Goal: Task Accomplishment & Management: Use online tool/utility

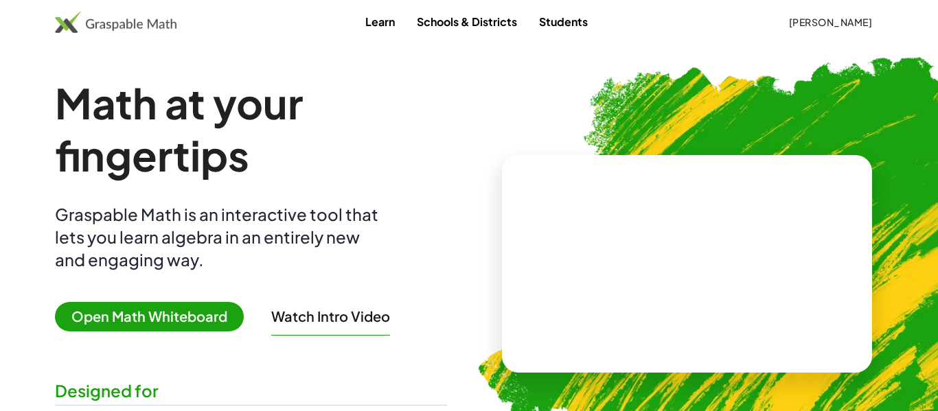
click at [814, 25] on span "[PERSON_NAME]" at bounding box center [830, 22] width 84 height 12
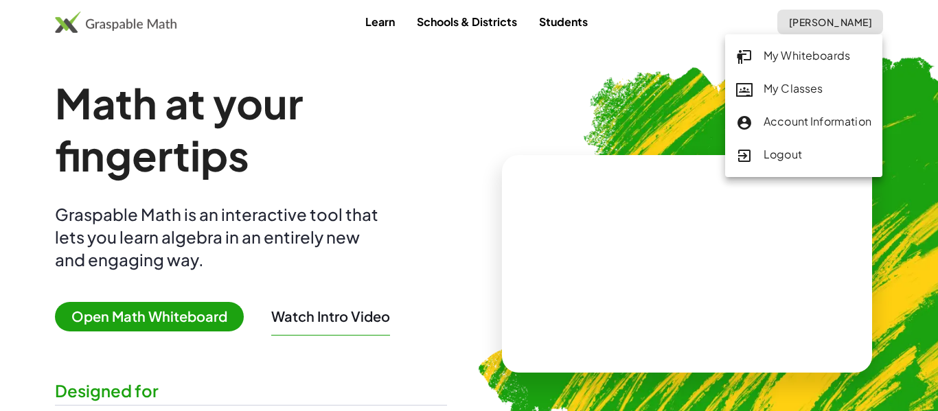
click at [798, 99] on link "My Classes" at bounding box center [803, 89] width 157 height 33
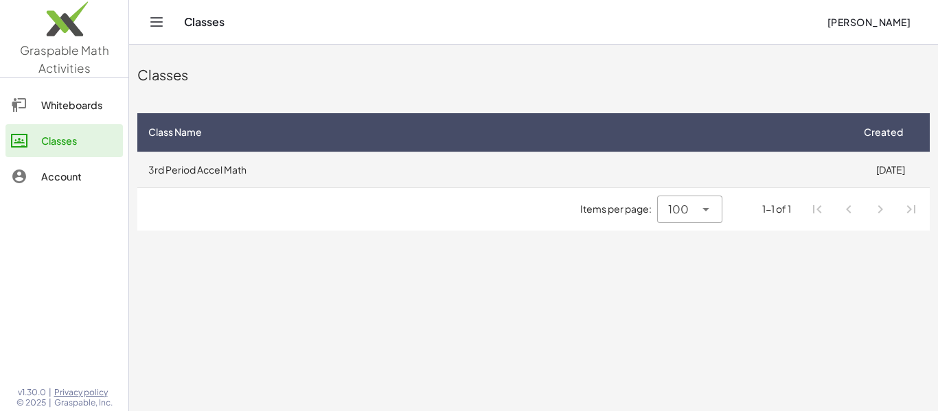
click at [584, 159] on td "3rd Period Accel Math" at bounding box center [493, 170] width 713 height 36
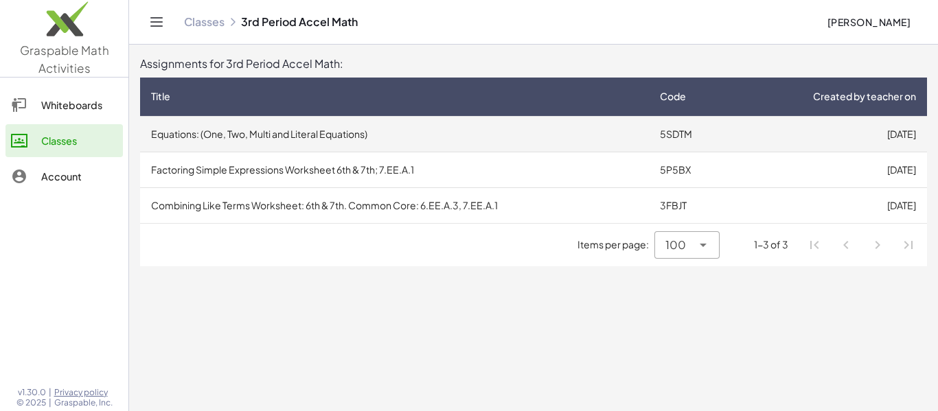
click at [540, 137] on td "Equations: (One, Two, Multi and Literal Equations)" at bounding box center [394, 134] width 509 height 36
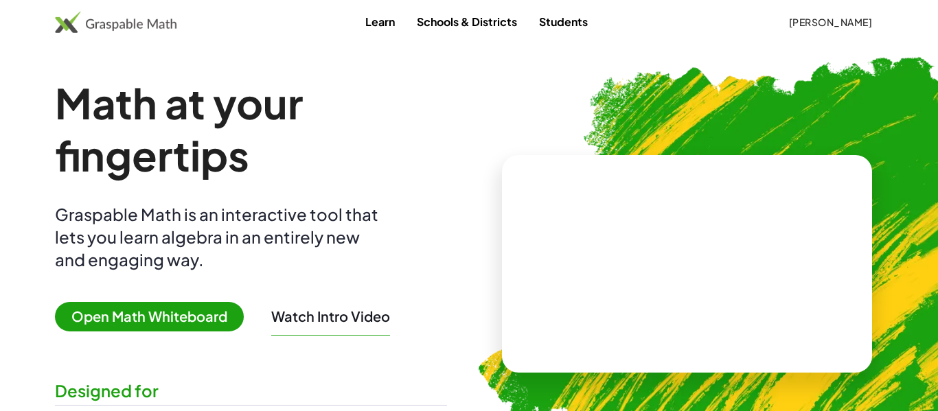
click at [858, 21] on span "[PERSON_NAME]" at bounding box center [830, 22] width 84 height 12
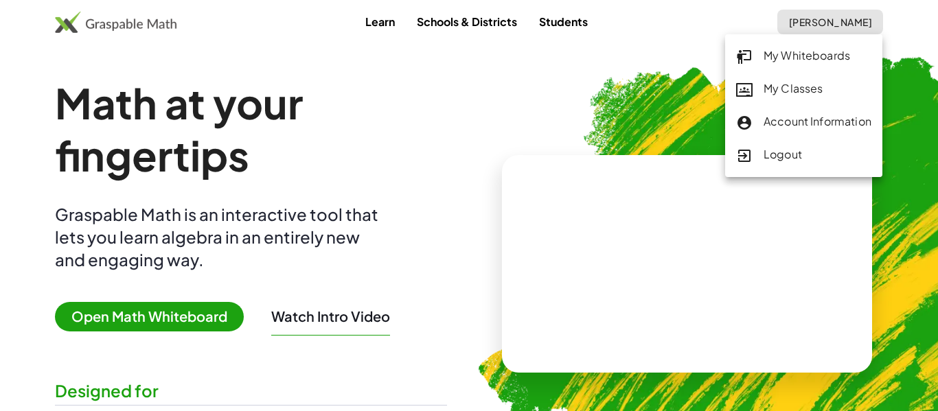
click at [847, 81] on div "My Classes" at bounding box center [803, 89] width 135 height 18
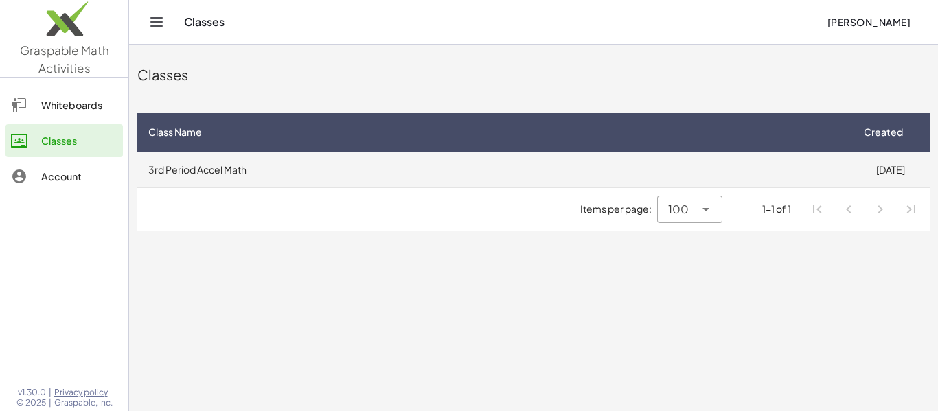
click at [279, 168] on td "3rd Period Accel Math" at bounding box center [493, 170] width 713 height 36
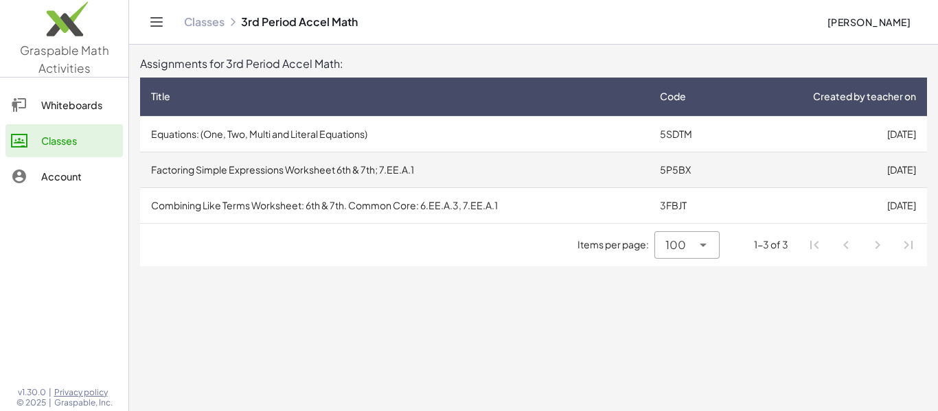
click at [280, 172] on td "Factoring Simple Expressions Worksheet 6th & 7th; 7.EE.A.1" at bounding box center [394, 170] width 509 height 36
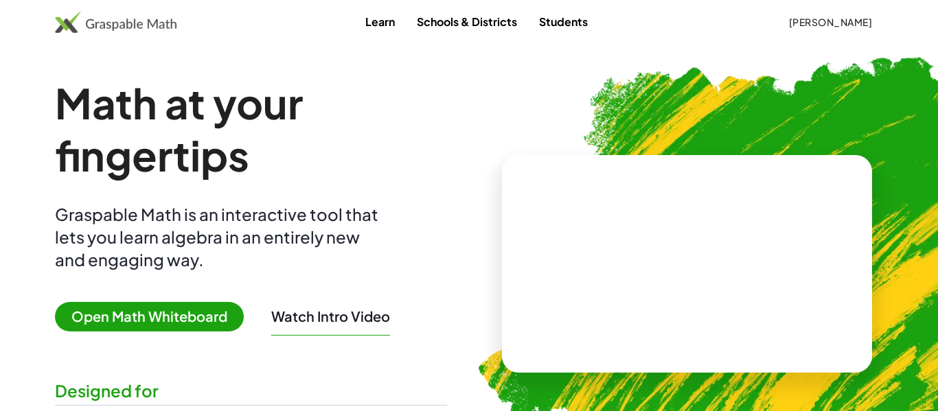
click at [798, 25] on span "[PERSON_NAME]" at bounding box center [830, 22] width 84 height 12
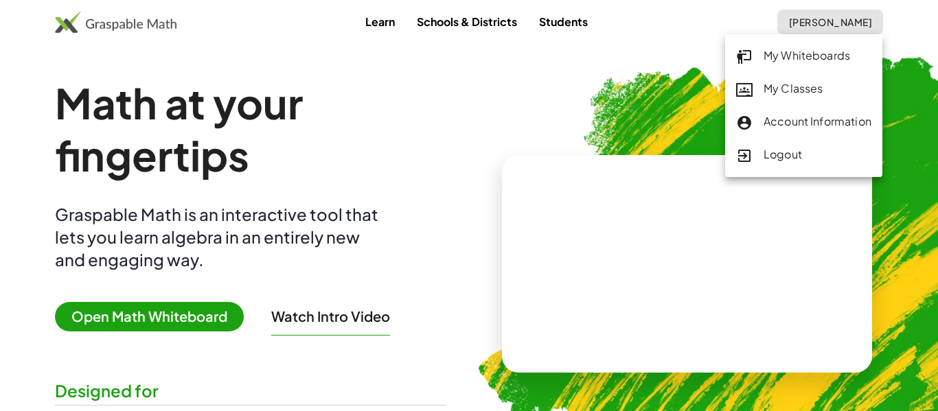
click at [773, 95] on div "My Classes" at bounding box center [803, 89] width 135 height 18
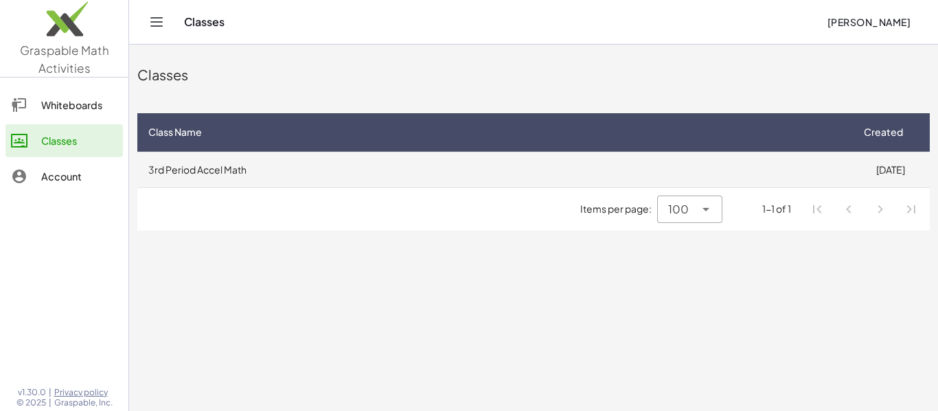
click at [342, 172] on td "3rd Period Accel Math" at bounding box center [493, 170] width 713 height 36
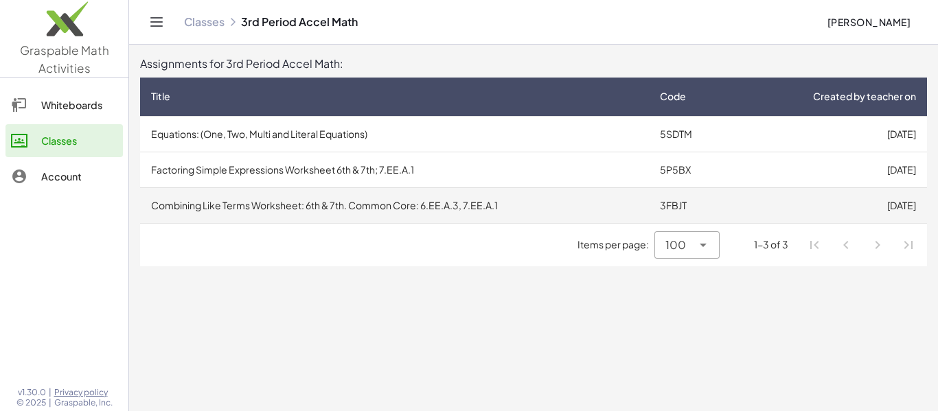
click at [350, 205] on td "Combining Like Terms Worksheet: 6th & 7th. Common Core: 6.EE.A.3, 7.EE.A.1" at bounding box center [394, 205] width 509 height 36
